Goal: Task Accomplishment & Management: Use online tool/utility

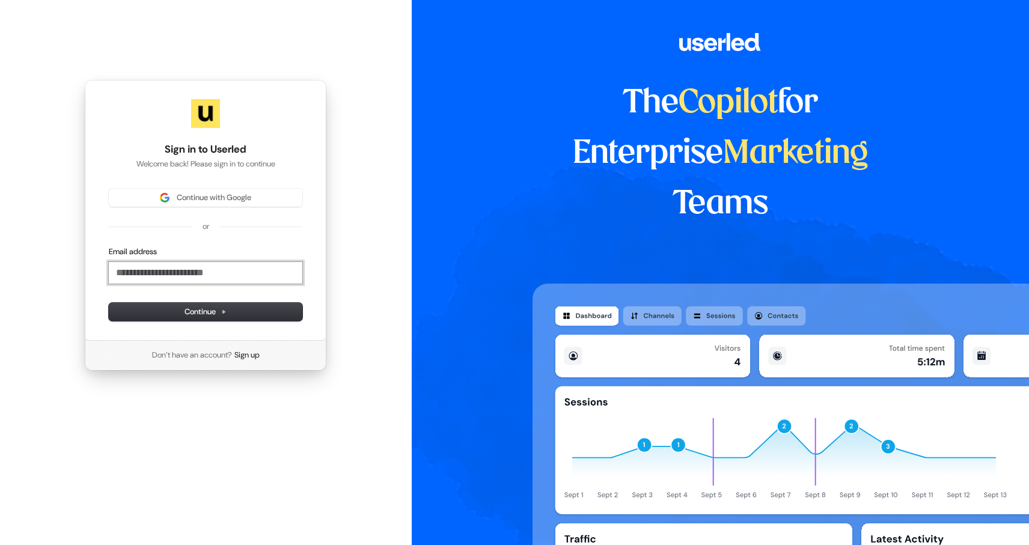
click at [204, 275] on input "Email address" at bounding box center [206, 273] width 194 height 22
click at [218, 303] on button "Continue" at bounding box center [206, 312] width 194 height 18
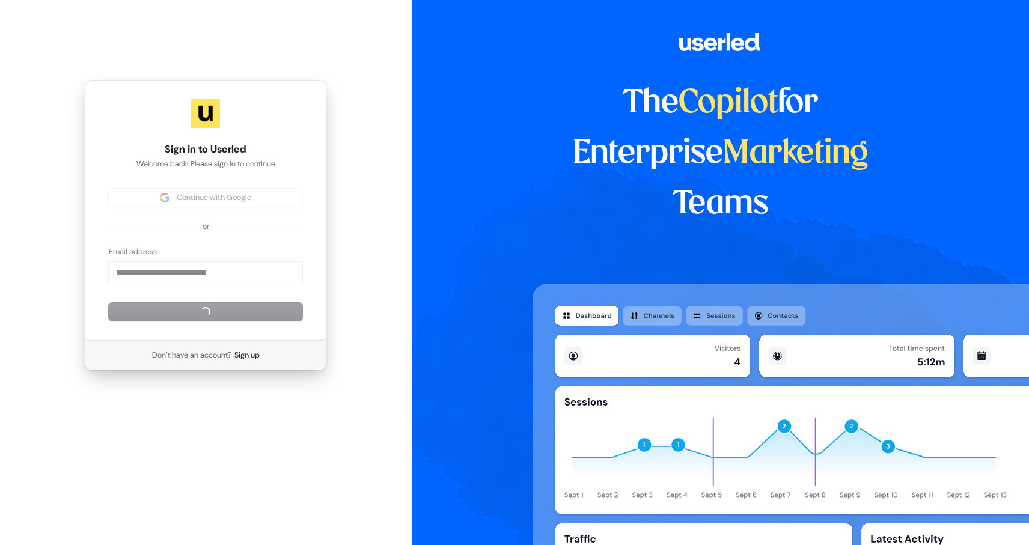
type input "**********"
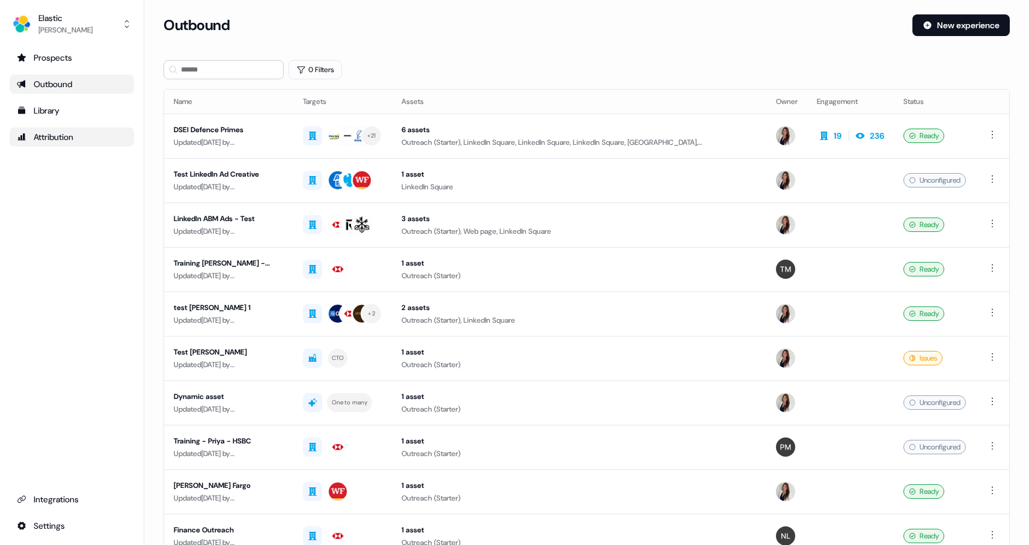
click at [55, 141] on div "Attribution" at bounding box center [72, 137] width 110 height 12
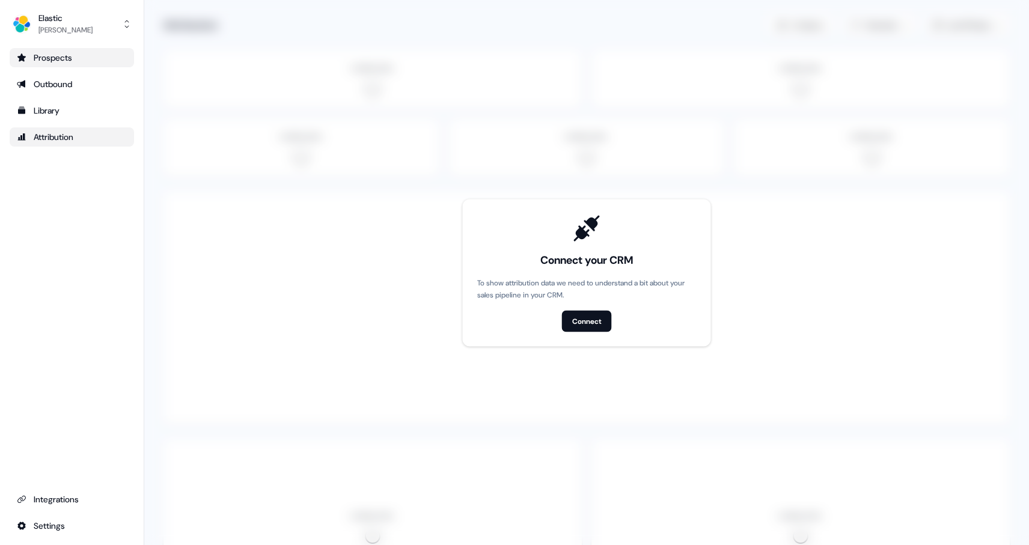
click at [52, 58] on div "Prospects" at bounding box center [72, 58] width 110 height 12
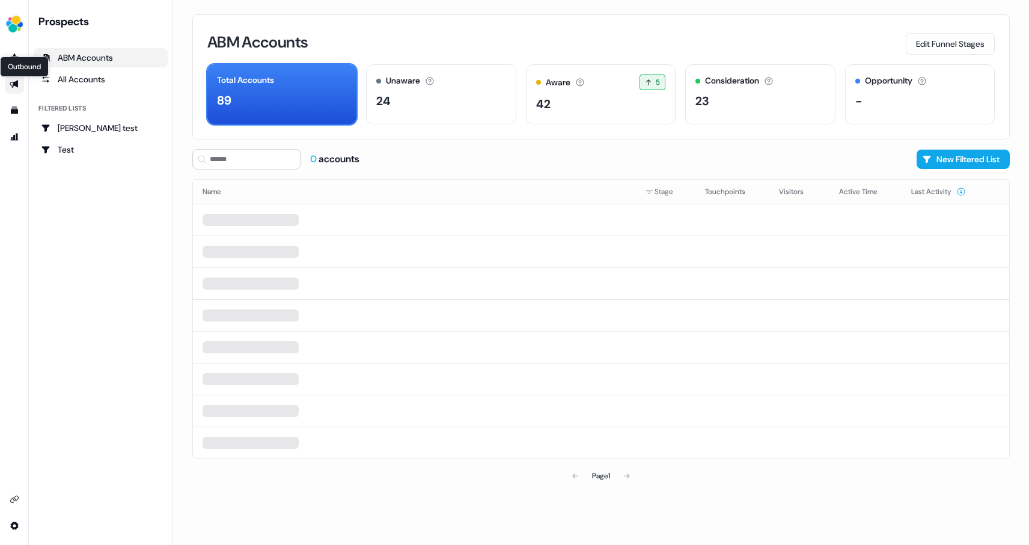
click at [16, 82] on icon "Go to outbound experience" at bounding box center [14, 85] width 8 height 8
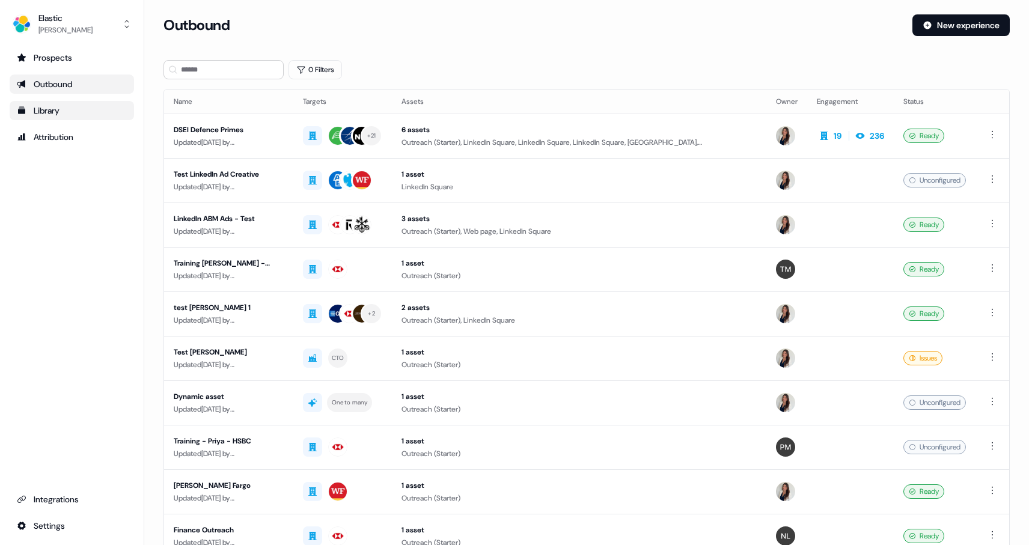
click at [52, 107] on div "Library" at bounding box center [72, 111] width 110 height 12
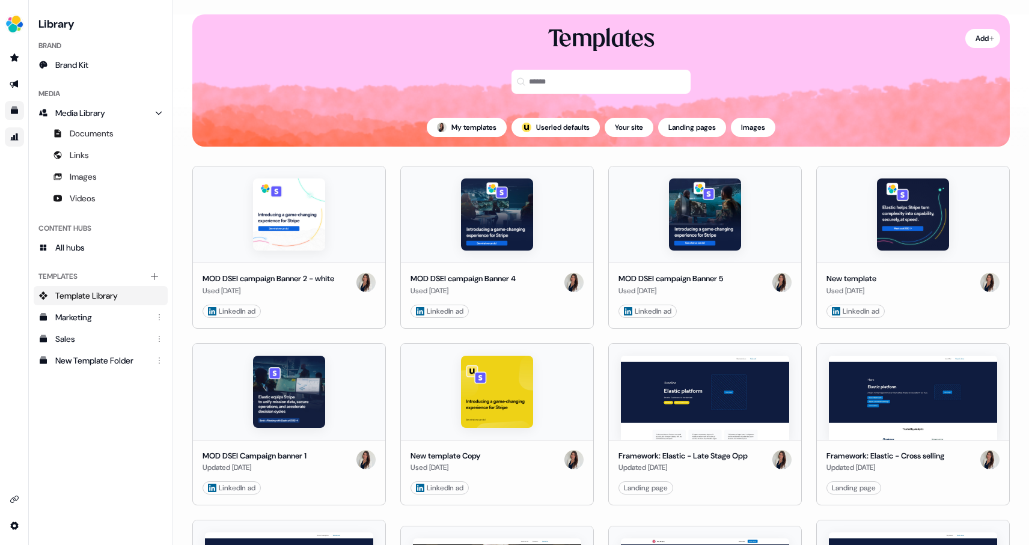
click at [20, 136] on link "Go to attribution" at bounding box center [14, 136] width 19 height 19
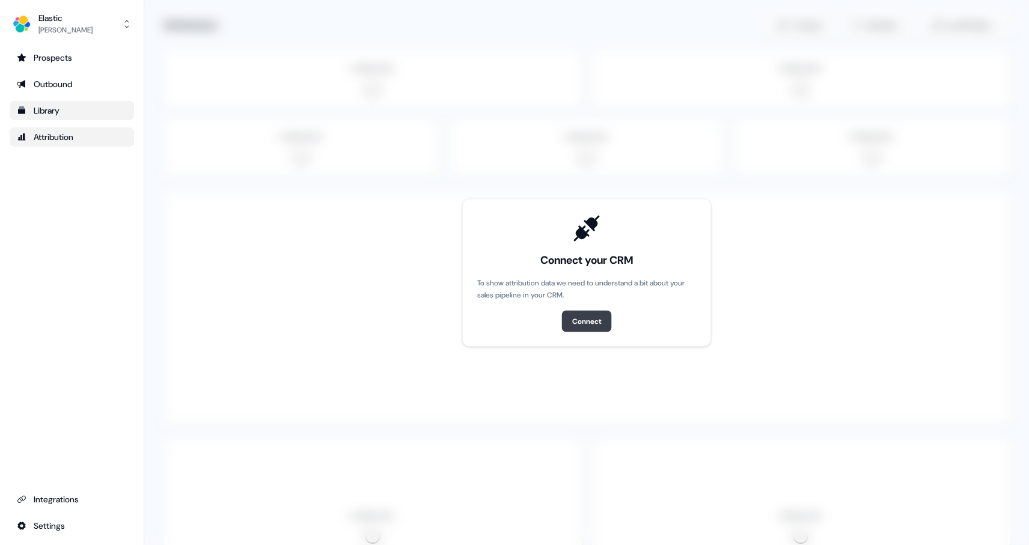
click at [586, 319] on div "Connect" at bounding box center [586, 321] width 29 height 12
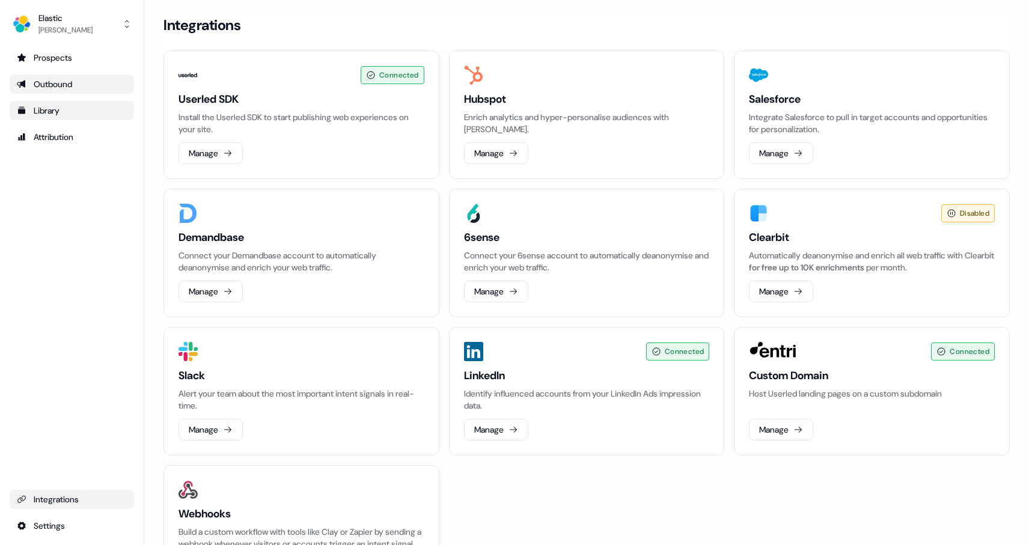
click at [55, 88] on div "Outbound" at bounding box center [72, 84] width 110 height 12
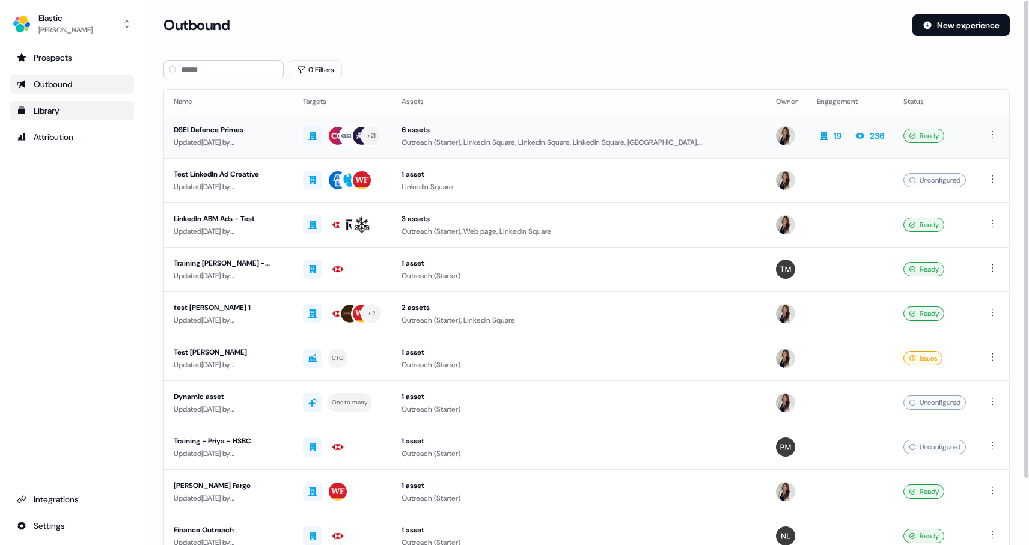
click at [222, 128] on div "DSEI Defence Primes" at bounding box center [229, 130] width 110 height 12
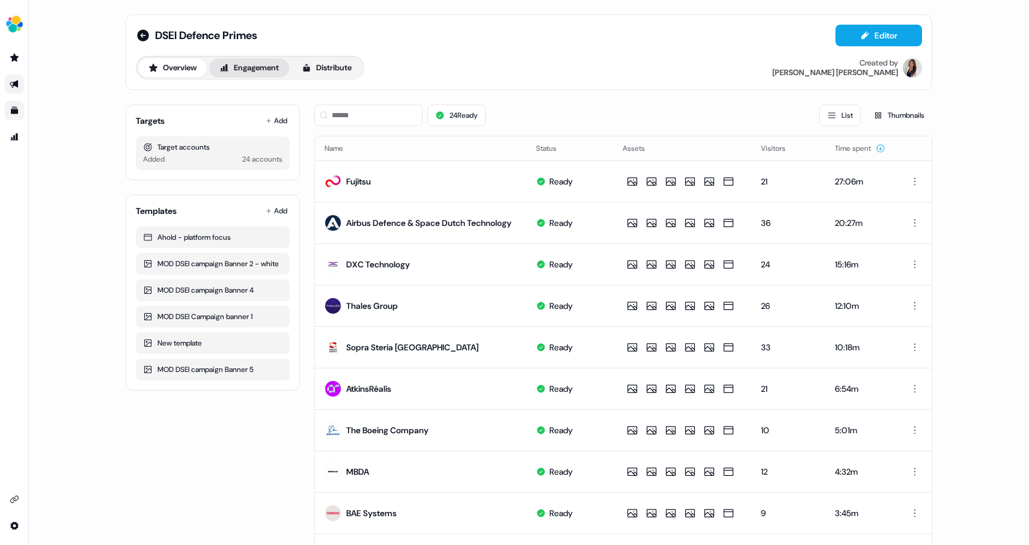
click at [261, 69] on button "Engagement" at bounding box center [249, 67] width 80 height 19
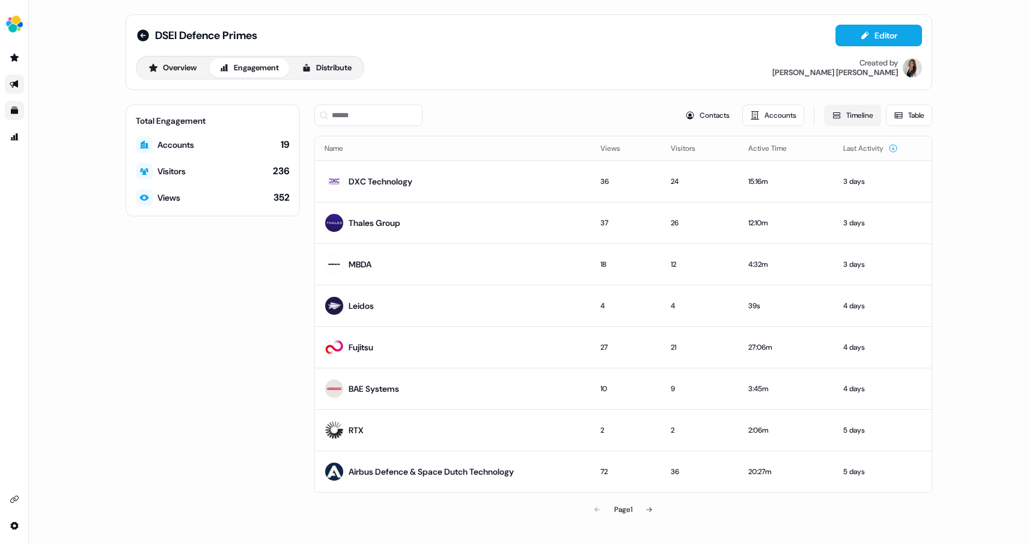
click at [860, 117] on button "Timeline" at bounding box center [852, 116] width 57 height 22
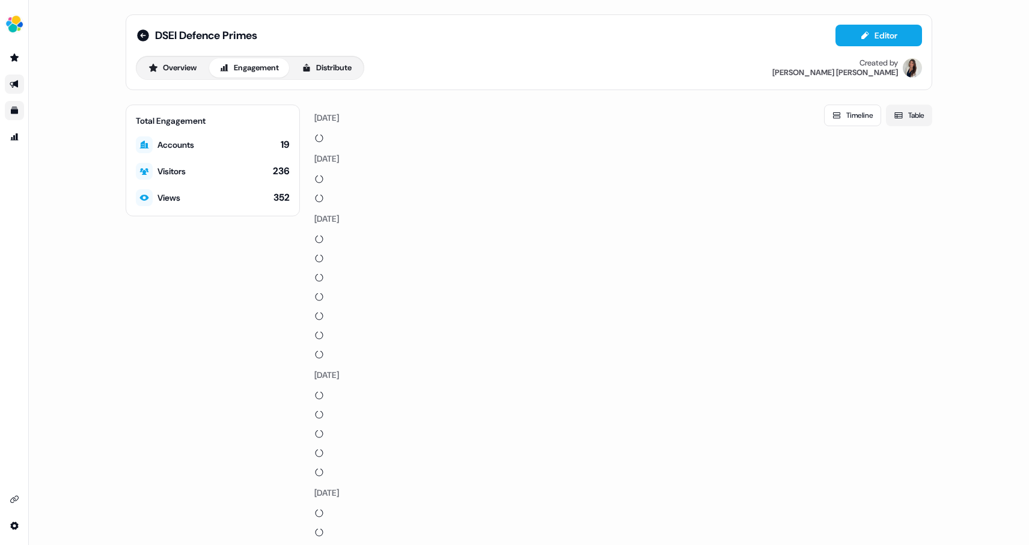
click at [917, 118] on button "Table" at bounding box center [909, 116] width 46 height 22
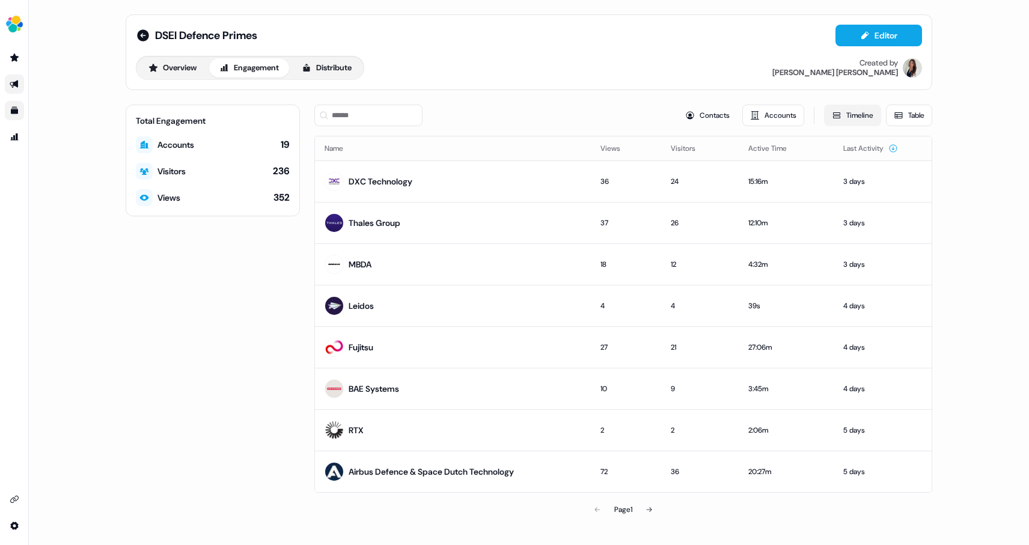
click at [872, 116] on button "Timeline" at bounding box center [852, 116] width 57 height 22
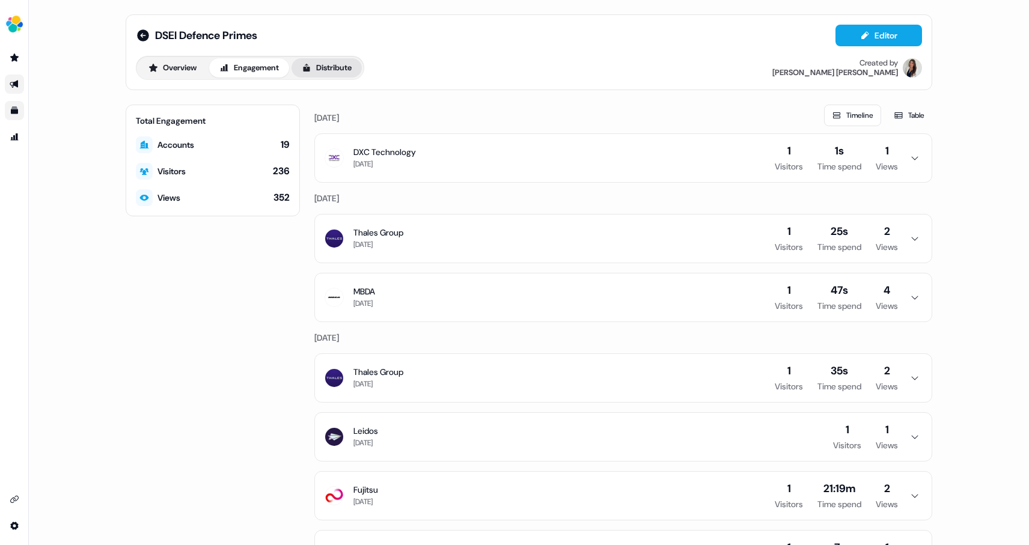
click at [337, 63] on button "Distribute" at bounding box center [327, 67] width 70 height 19
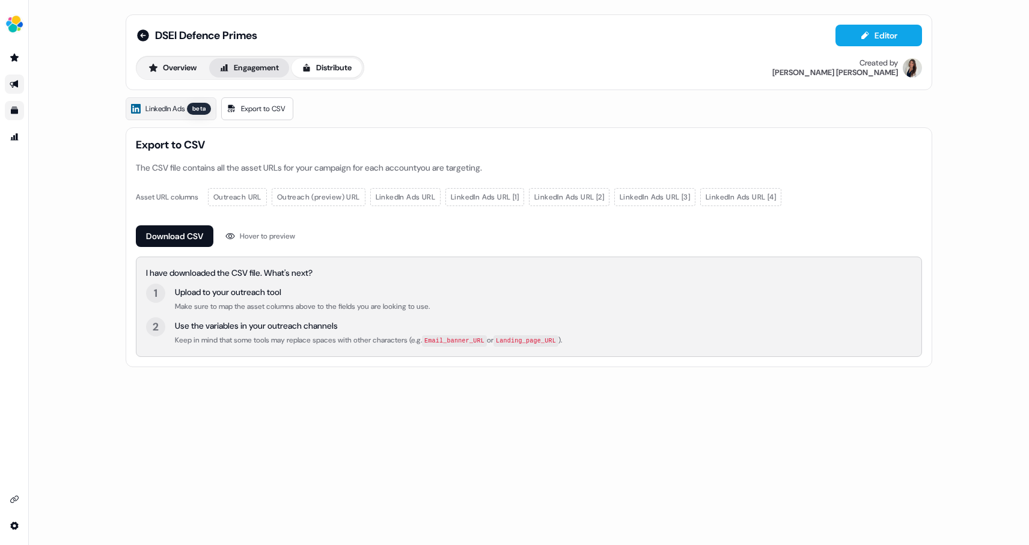
click at [262, 68] on button "Engagement" at bounding box center [249, 67] width 80 height 19
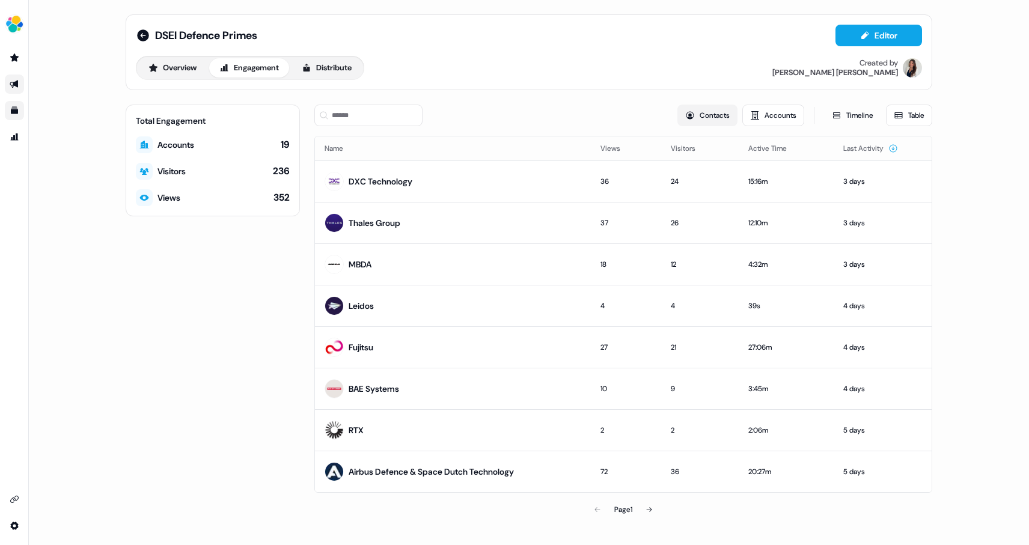
click at [709, 118] on button "Contacts" at bounding box center [707, 116] width 60 height 22
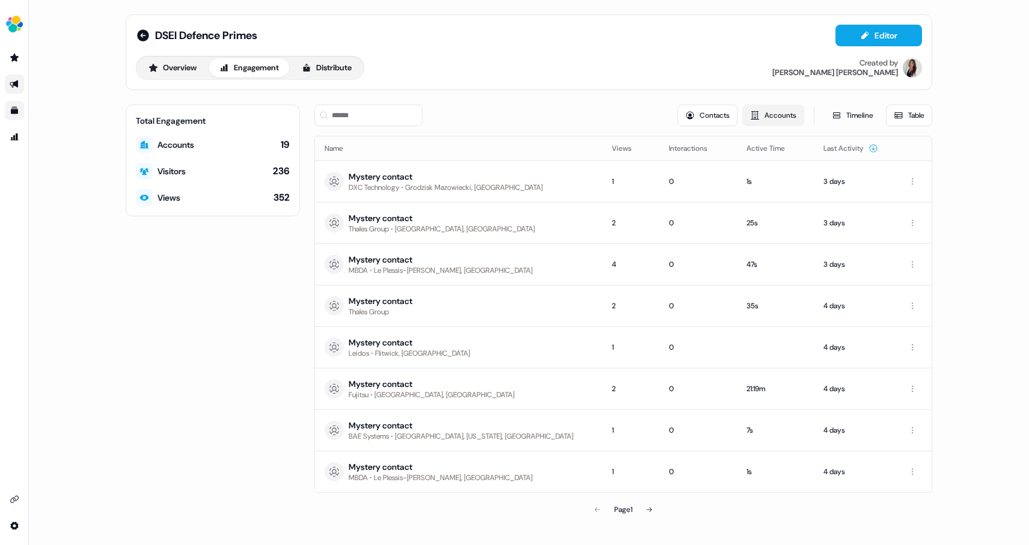
click at [784, 118] on button "Accounts" at bounding box center [773, 116] width 62 height 22
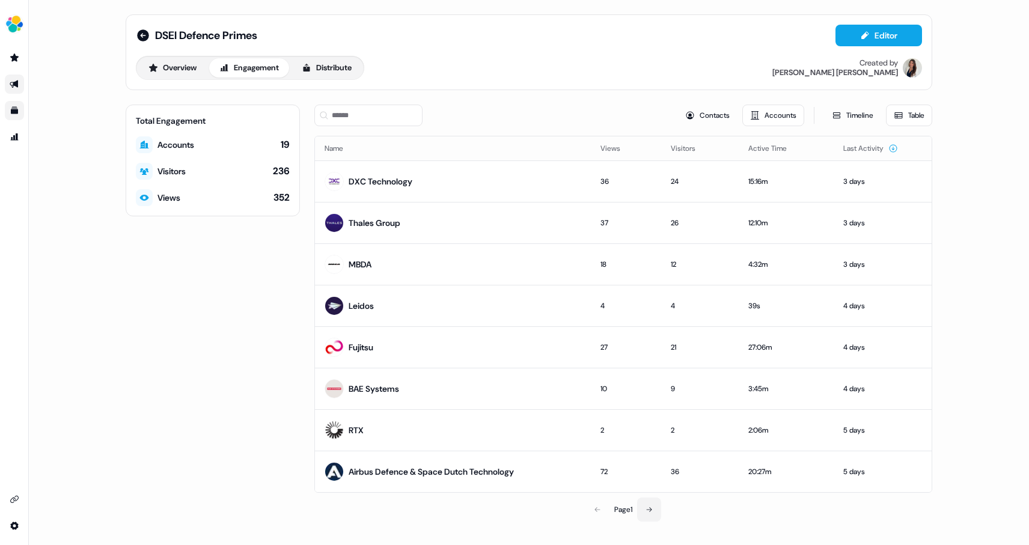
click at [655, 509] on button at bounding box center [649, 510] width 24 height 24
